Goal: Browse casually: Explore the website without a specific task or goal

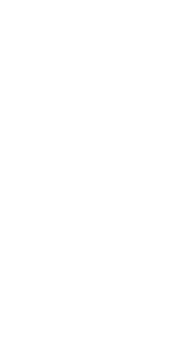
click at [0, 0] on silmele-applet at bounding box center [0, 0] width 0 height 0
